Goal: Obtain resource: Obtain resource

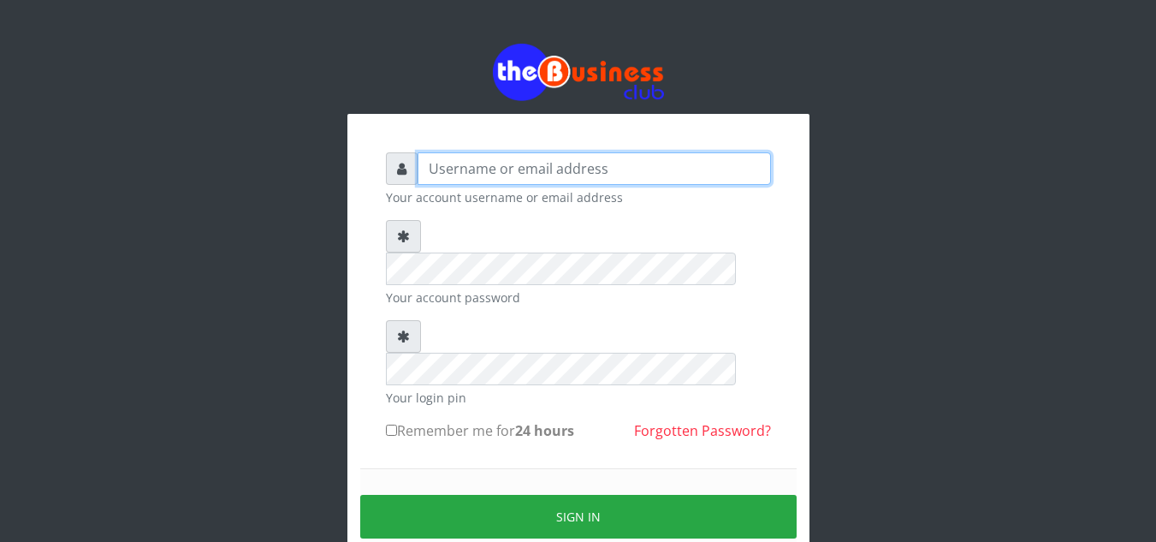
type input "[EMAIL_ADDRESS][DOMAIN_NAME]"
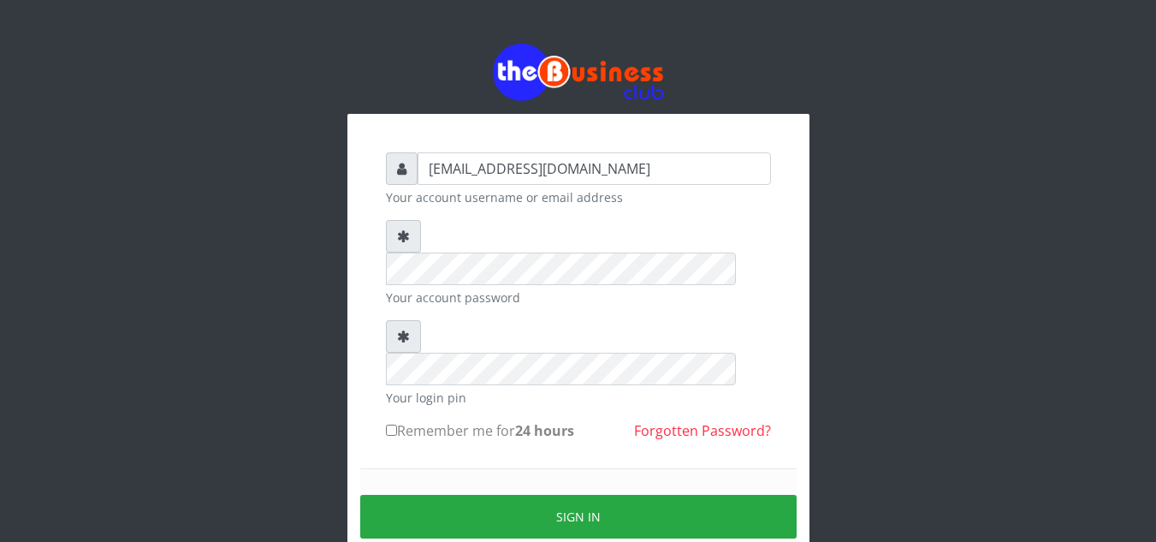
click at [434, 234] on div at bounding box center [578, 252] width 385 height 65
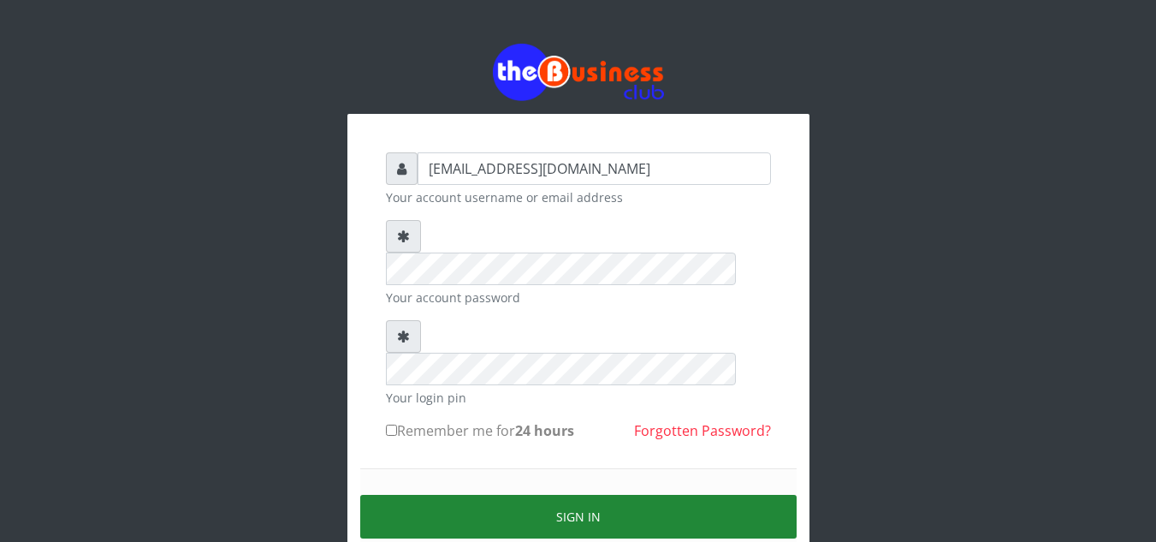
click at [593, 495] on button "Sign in" at bounding box center [578, 517] width 437 height 44
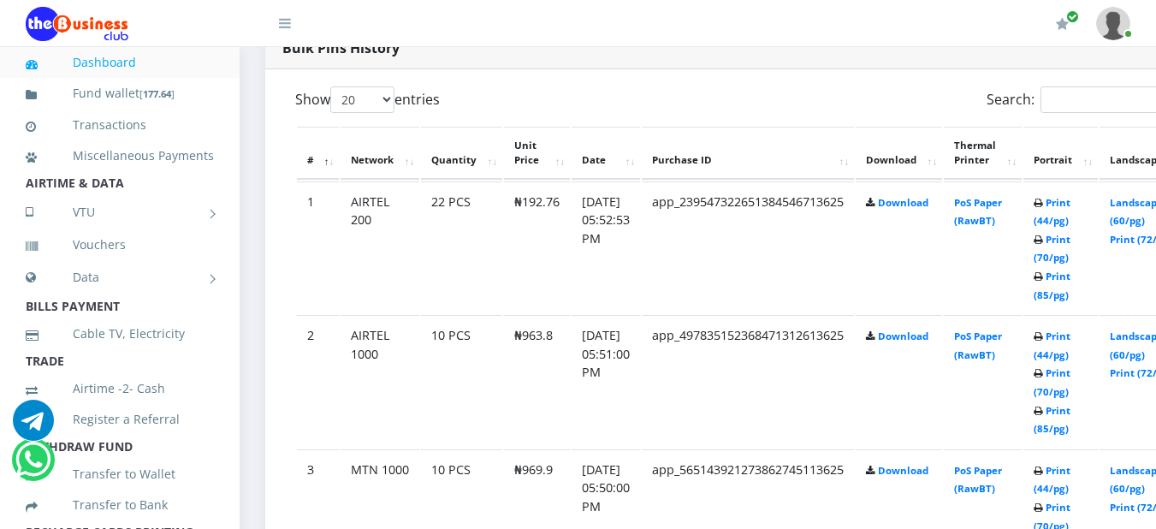
scroll to position [905, 0]
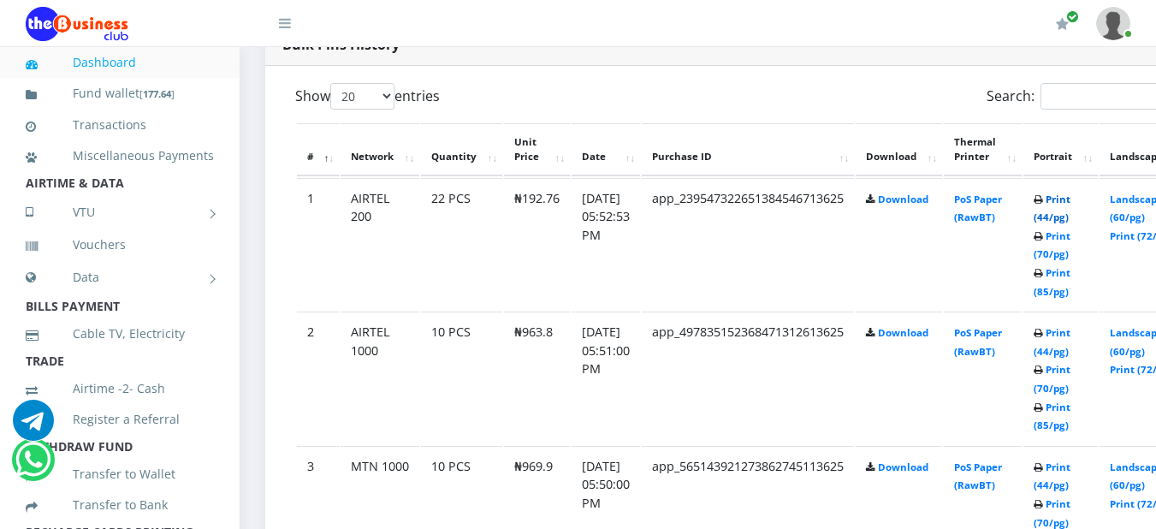
click at [1071, 207] on link "Print (44/pg)" at bounding box center [1052, 209] width 37 height 32
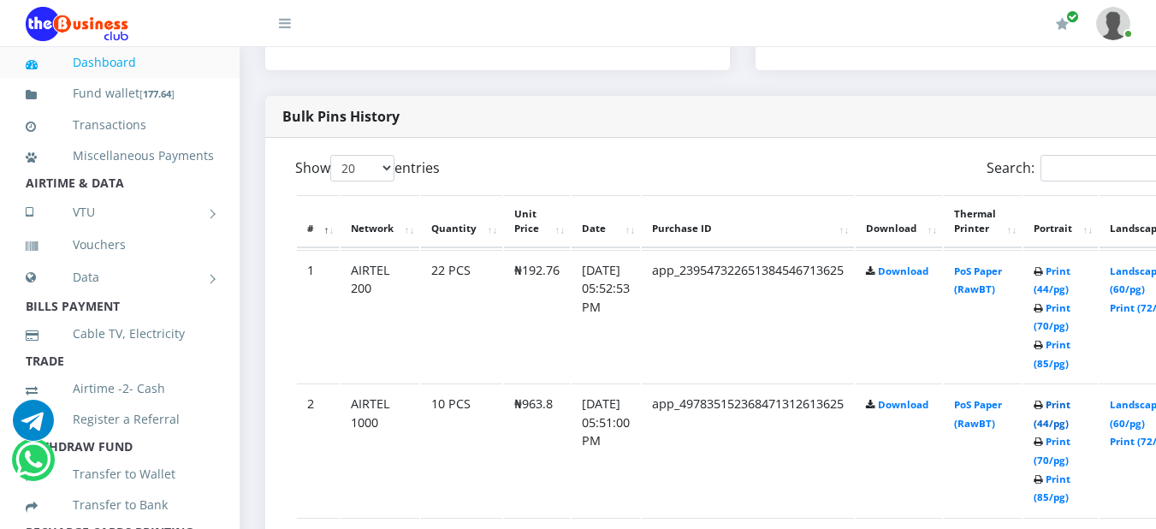
click at [1071, 409] on link "Print (44/pg)" at bounding box center [1052, 414] width 37 height 32
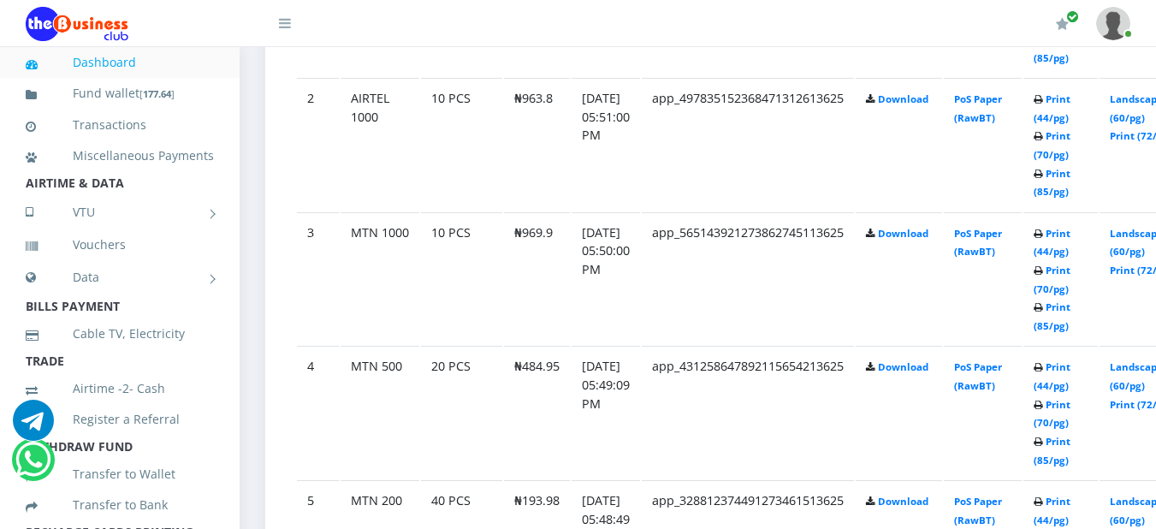
scroll to position [1141, 0]
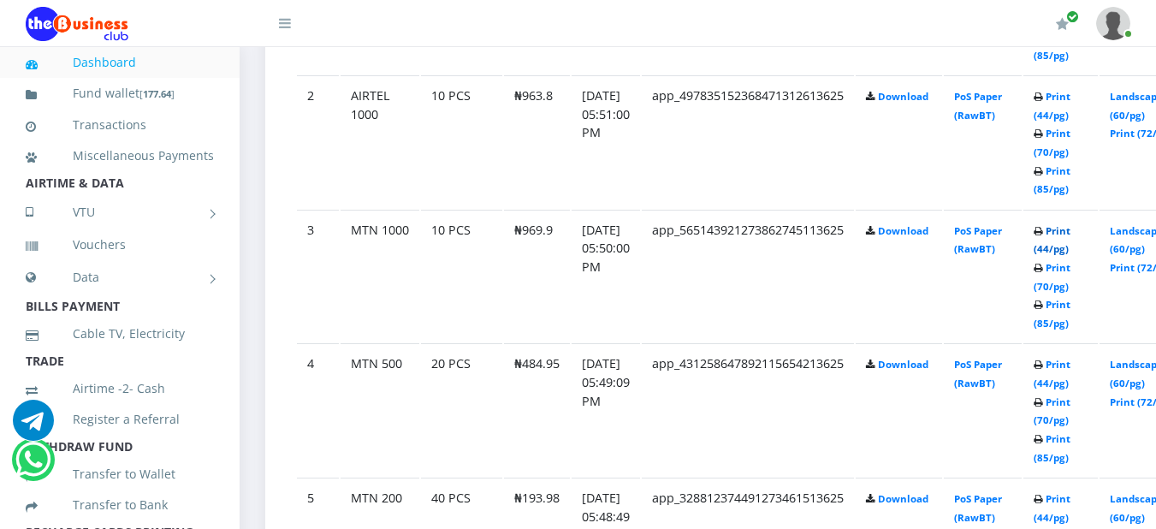
click at [1071, 233] on link "Print (44/pg)" at bounding box center [1052, 240] width 37 height 32
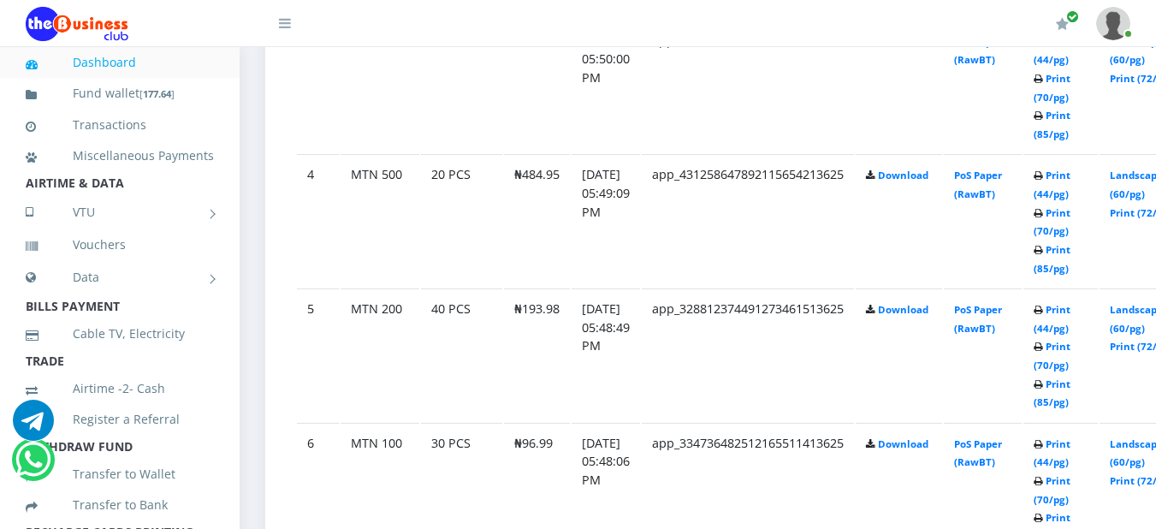
scroll to position [1358, 0]
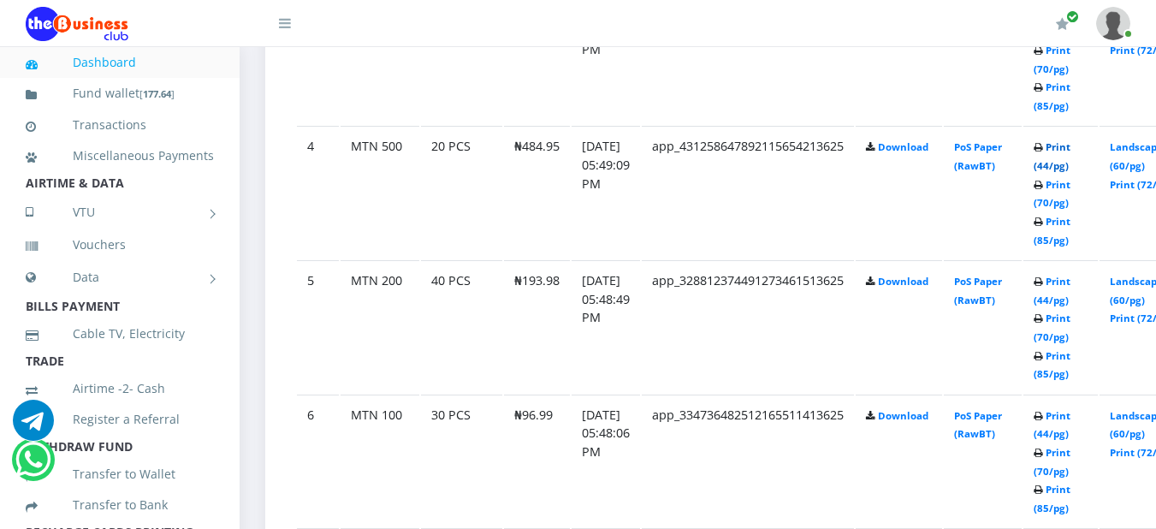
click at [1071, 152] on link "Print (44/pg)" at bounding box center [1052, 156] width 37 height 32
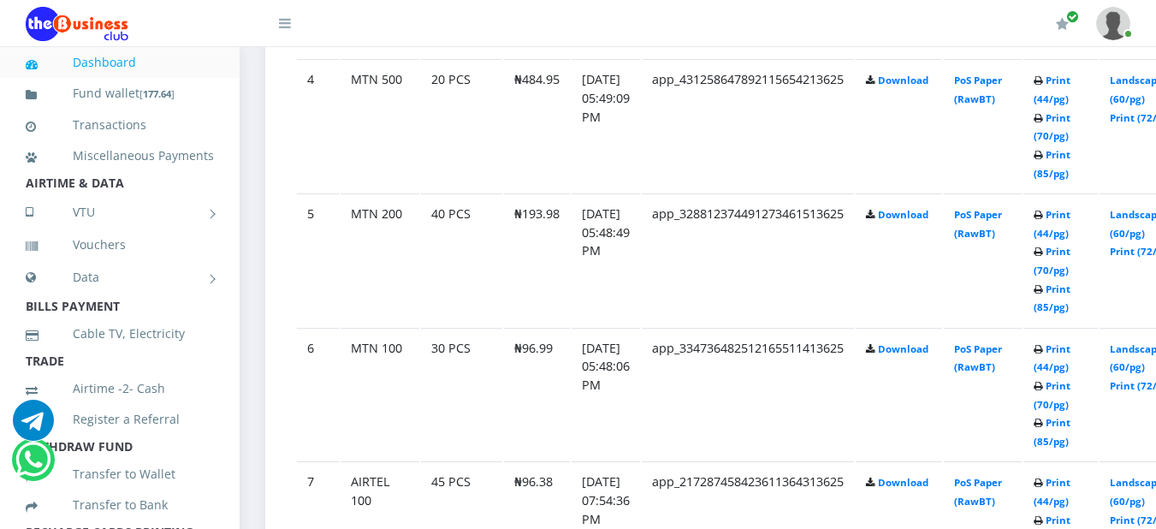
scroll to position [1427, 0]
click at [1071, 217] on link "Print (44/pg)" at bounding box center [1052, 222] width 37 height 32
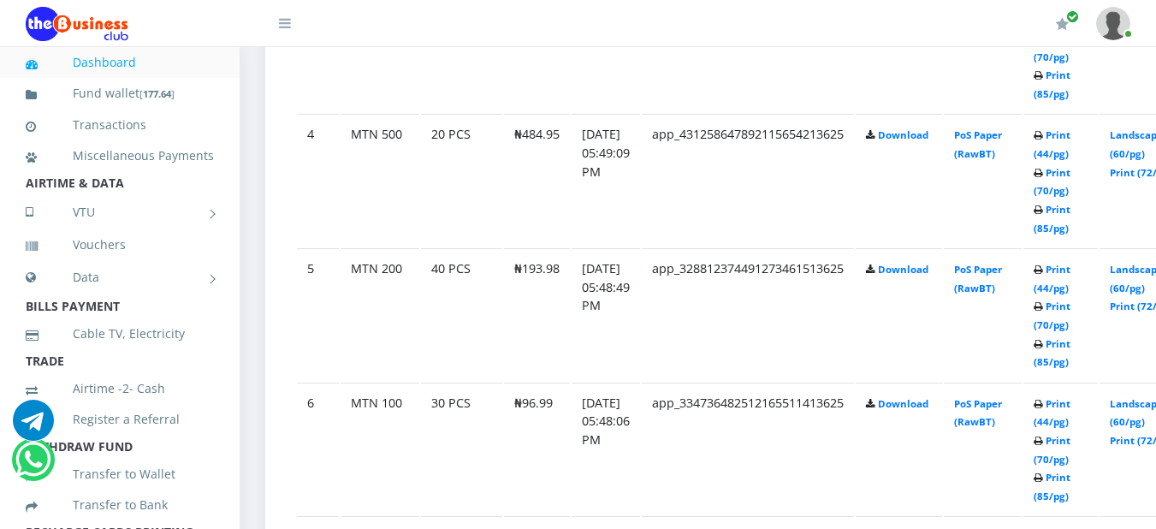
scroll to position [1427, 0]
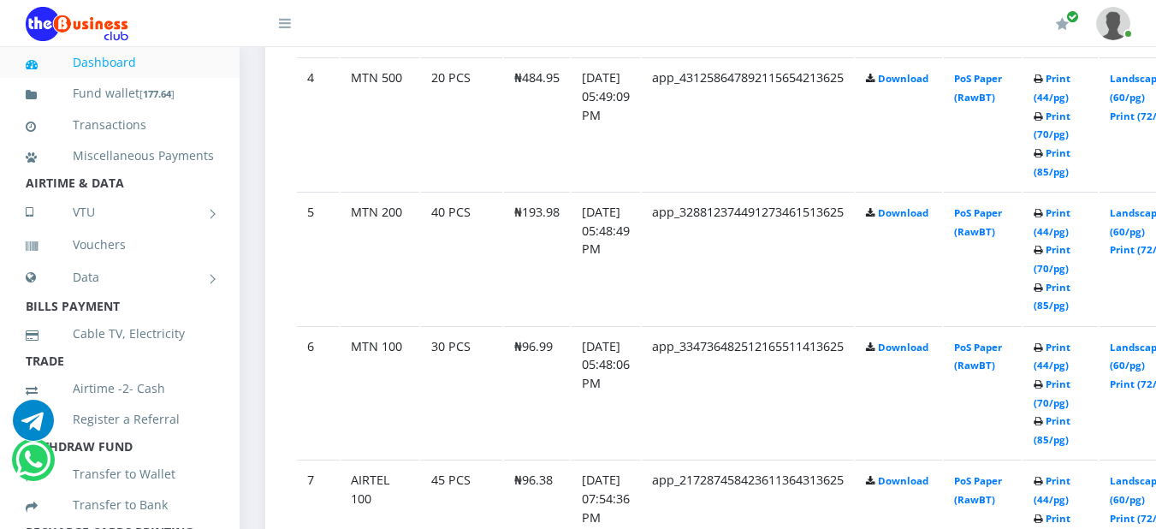
click at [1043, 348] on icon at bounding box center [1038, 348] width 9 height 10
click at [1071, 352] on link "Print (44/pg)" at bounding box center [1052, 357] width 37 height 32
